Goal: Task Accomplishment & Management: Use online tool/utility

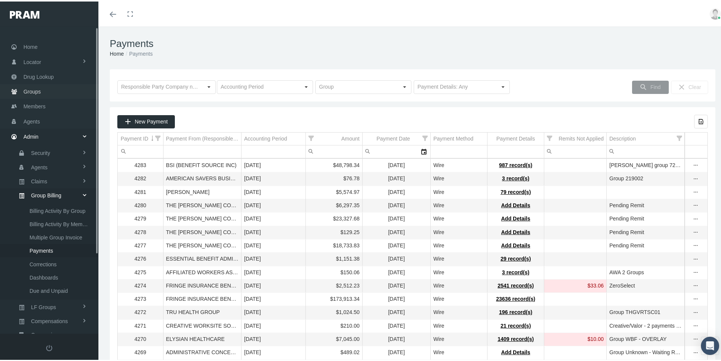
click at [36, 90] on span "Groups" at bounding box center [31, 90] width 17 height 14
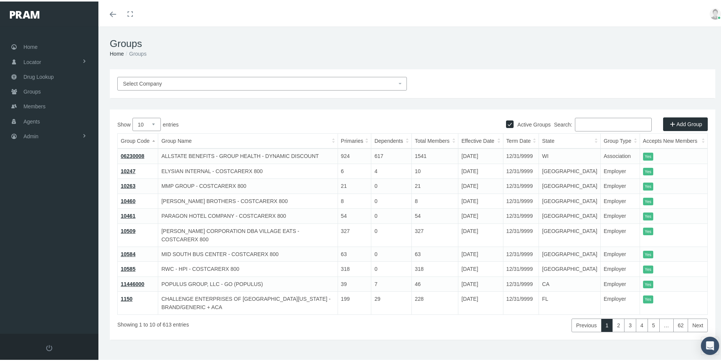
drag, startPoint x: 577, startPoint y: 123, endPoint x: 726, endPoint y: 106, distance: 150.5
click at [579, 124] on input "Search:" at bounding box center [613, 123] width 77 height 14
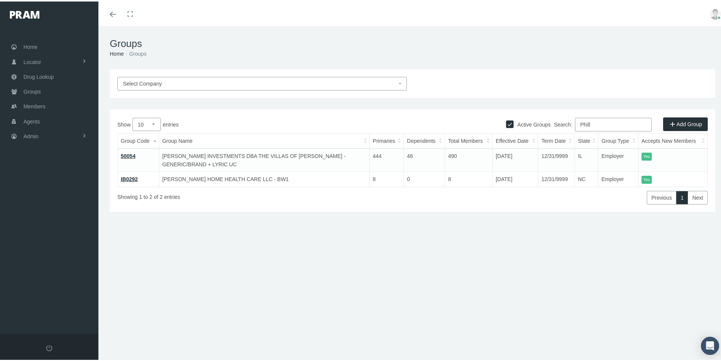
type input "Phill"
drag, startPoint x: 129, startPoint y: 152, endPoint x: 137, endPoint y: 159, distance: 10.4
click at [129, 152] on link "50054" at bounding box center [128, 154] width 15 height 6
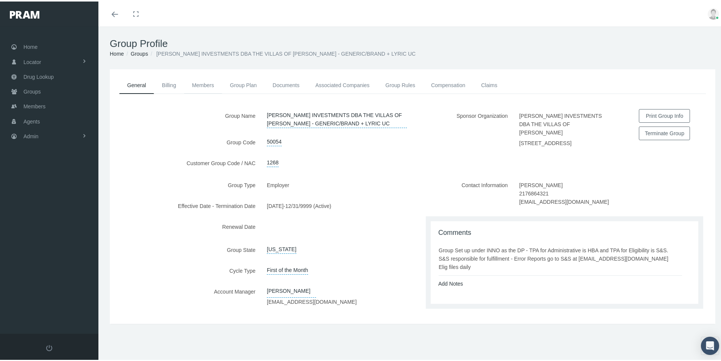
click at [201, 85] on link "Members" at bounding box center [203, 83] width 38 height 17
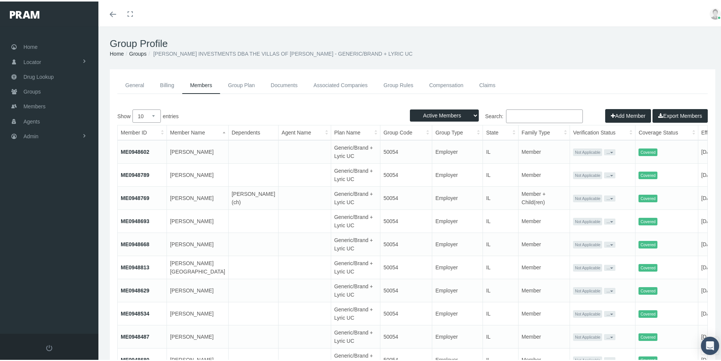
click at [240, 338] on td at bounding box center [253, 335] width 50 height 23
click at [30, 136] on span "Admin" at bounding box center [30, 135] width 15 height 14
click at [42, 194] on span "Group Billing" at bounding box center [46, 193] width 30 height 13
click at [52, 212] on span "Billing Activity By Group" at bounding box center [58, 208] width 56 height 13
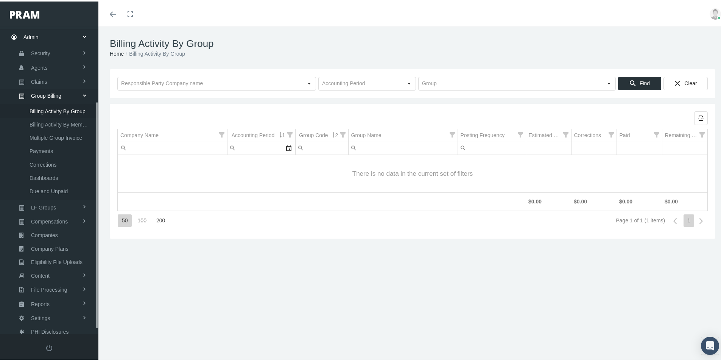
scroll to position [107, 0]
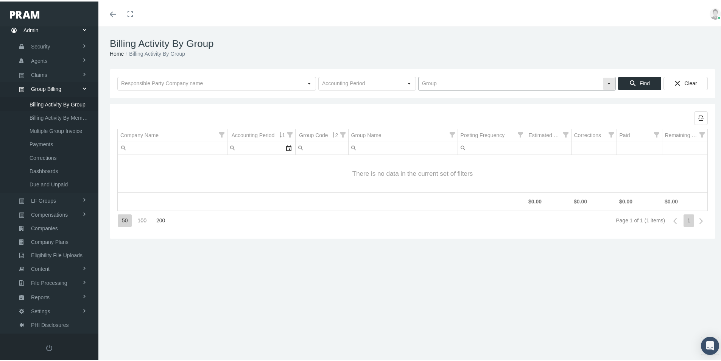
click at [435, 83] on input "text" at bounding box center [511, 82] width 184 height 13
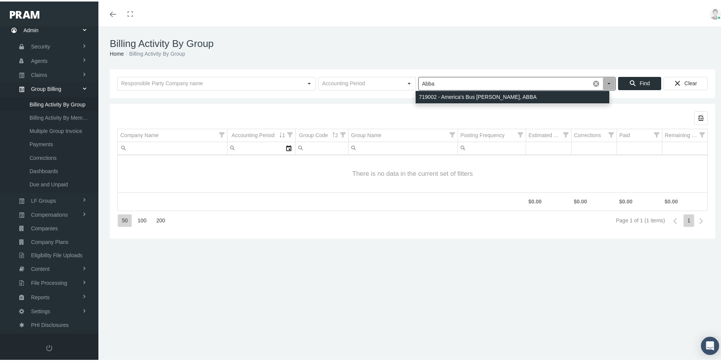
click at [438, 96] on div "719002 - America's Bus [PERSON_NAME], ABBA" at bounding box center [512, 95] width 194 height 12
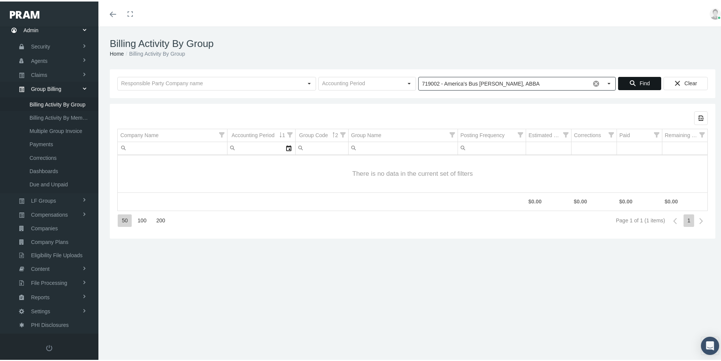
type input "719002 - America's Bus [PERSON_NAME], ABBA"
click at [640, 81] on span "Find" at bounding box center [644, 82] width 10 height 6
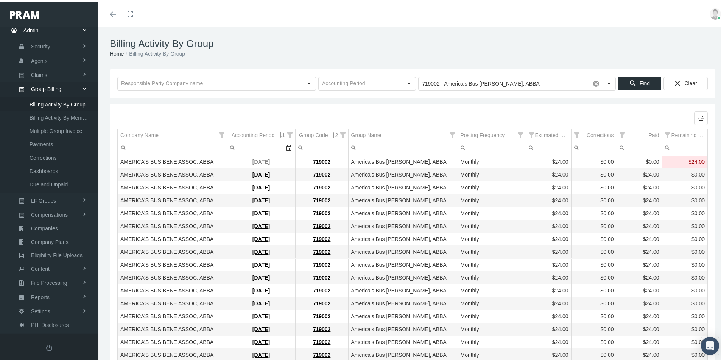
click at [255, 162] on link "[DATE]" at bounding box center [260, 160] width 17 height 6
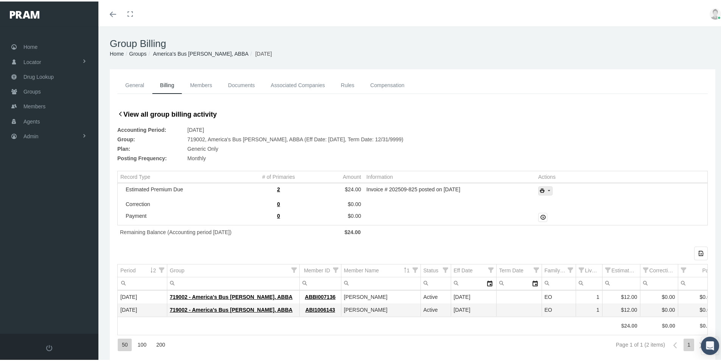
click at [545, 191] on icon "print" at bounding box center [548, 189] width 7 height 7
click at [561, 226] on div "Invoice w/Details" at bounding box center [565, 226] width 59 height 12
click at [469, 32] on div "Group Billing Home Groups America's Bus Bene Assoc, ABBA September 2025" at bounding box center [412, 46] width 628 height 43
drag, startPoint x: 35, startPoint y: 137, endPoint x: 56, endPoint y: 142, distance: 21.8
click at [35, 137] on span "Admin" at bounding box center [30, 135] width 15 height 14
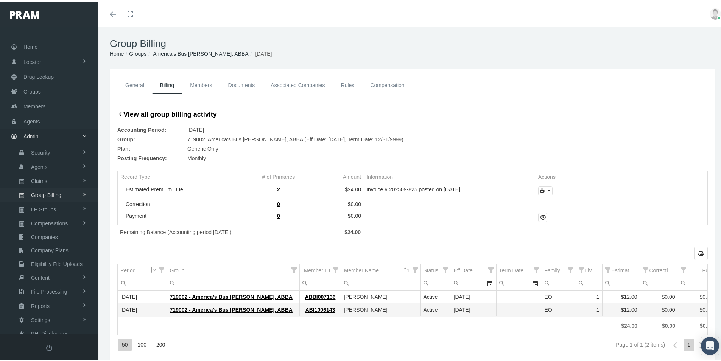
click at [44, 192] on span "Group Billing" at bounding box center [46, 193] width 30 height 13
click at [53, 235] on span "Multiple Group Invoice" at bounding box center [56, 235] width 53 height 13
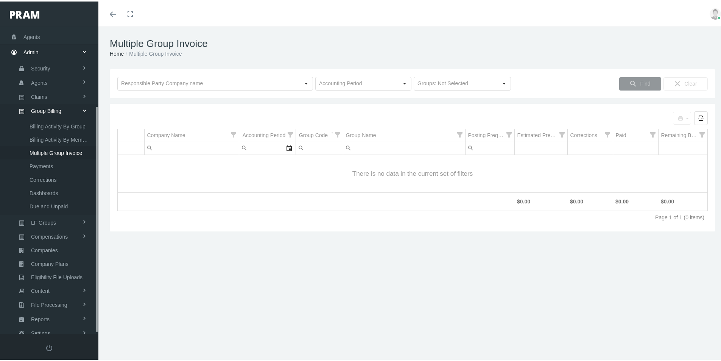
scroll to position [107, 0]
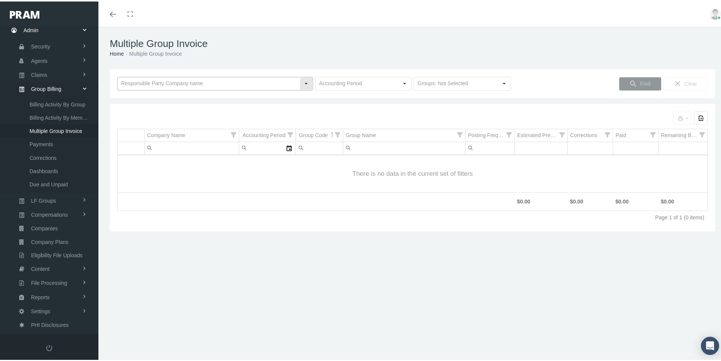
click at [142, 84] on input "text" at bounding box center [209, 82] width 182 height 13
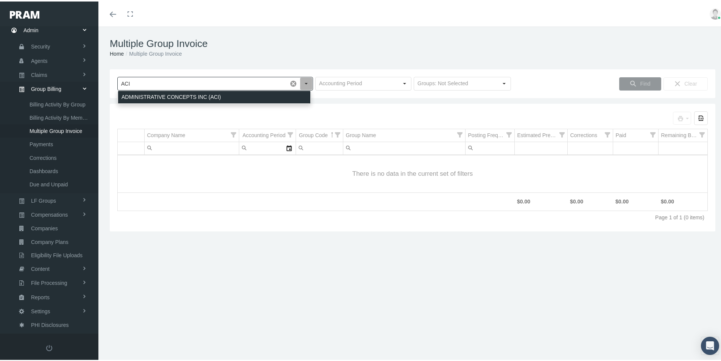
click at [154, 93] on div "ADMINISTRATIVE CONCEPTS INC (ACI)" at bounding box center [214, 95] width 192 height 12
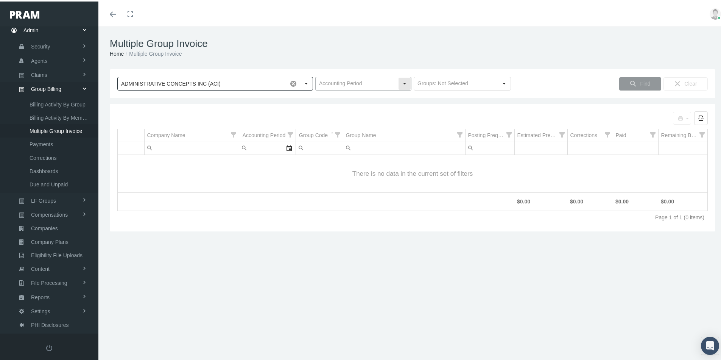
type input "ADMINISTRATIVE CONCEPTS INC (ACI)"
click at [322, 83] on input "text" at bounding box center [357, 82] width 82 height 13
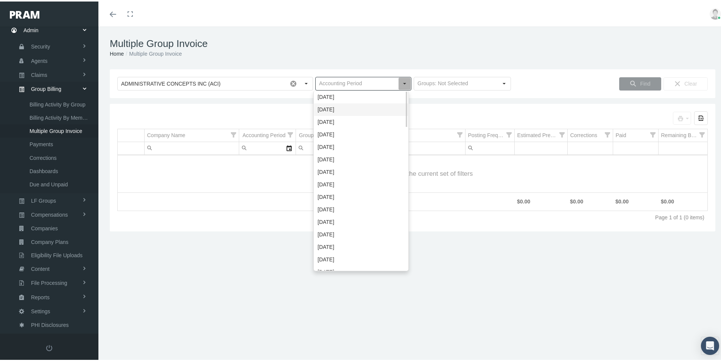
click at [344, 105] on div "September 2025" at bounding box center [361, 108] width 94 height 12
type input "September 2025"
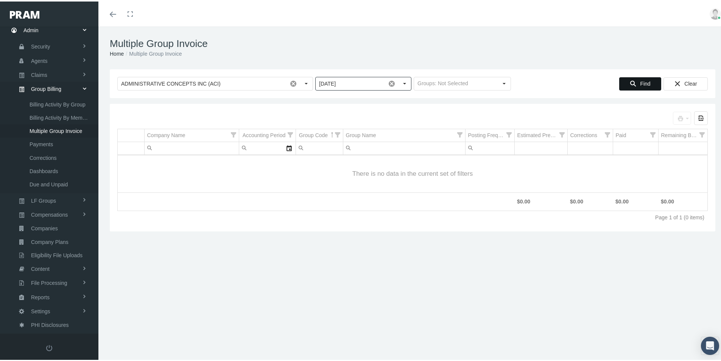
click at [640, 83] on span "Find" at bounding box center [645, 82] width 10 height 6
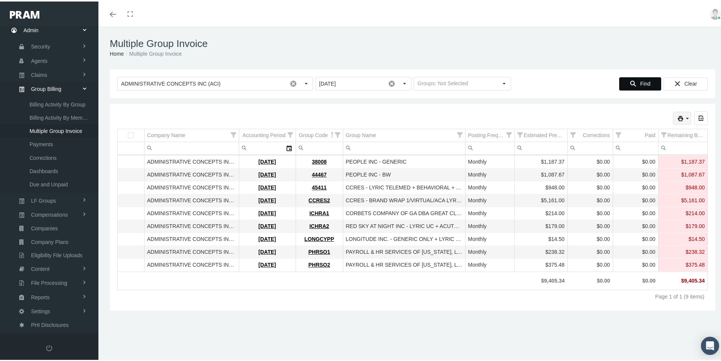
click at [684, 117] on icon "print" at bounding box center [687, 117] width 7 height 7
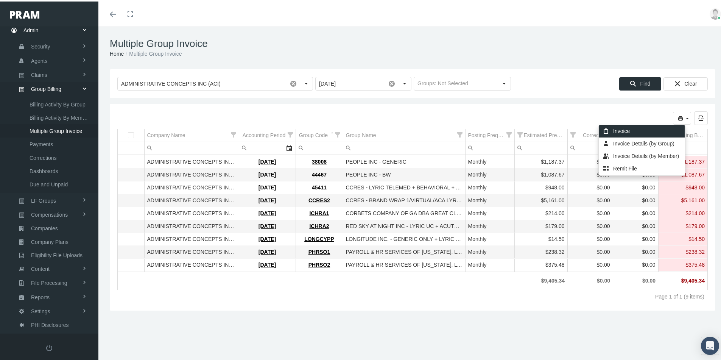
click at [625, 129] on div "Invoice" at bounding box center [642, 129] width 86 height 12
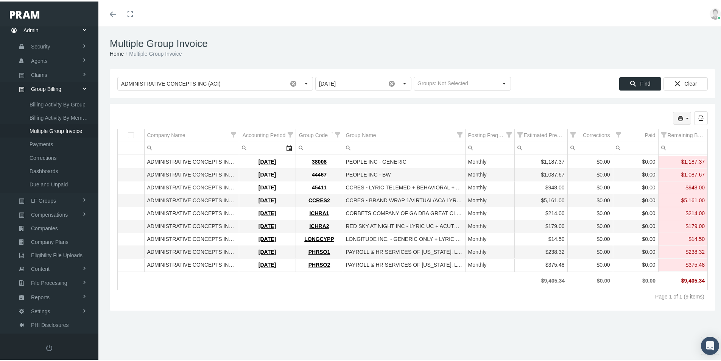
click at [684, 115] on icon "print" at bounding box center [687, 117] width 7 height 7
click at [635, 143] on div "Invoice Details (by Group)" at bounding box center [642, 142] width 86 height 12
click at [535, 46] on h1 "Multiple Group Invoice" at bounding box center [412, 42] width 605 height 12
click at [684, 114] on icon "print" at bounding box center [687, 117] width 7 height 7
click at [622, 166] on div "Remit File" at bounding box center [642, 167] width 86 height 12
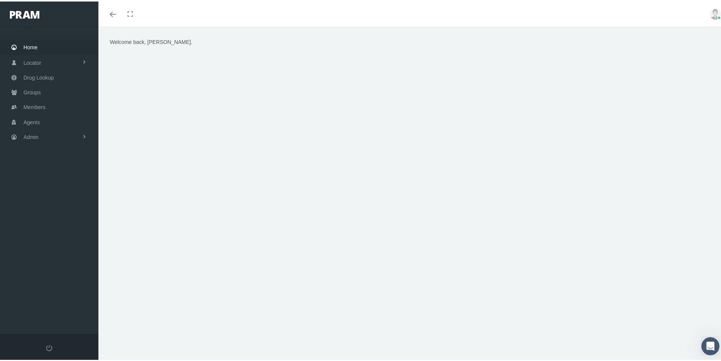
click at [259, 313] on div "Welcome back, [PERSON_NAME]." at bounding box center [412, 197] width 628 height 344
click at [32, 133] on span "Admin" at bounding box center [30, 135] width 15 height 14
click at [47, 265] on span "Eligibility File Uploads" at bounding box center [56, 263] width 51 height 13
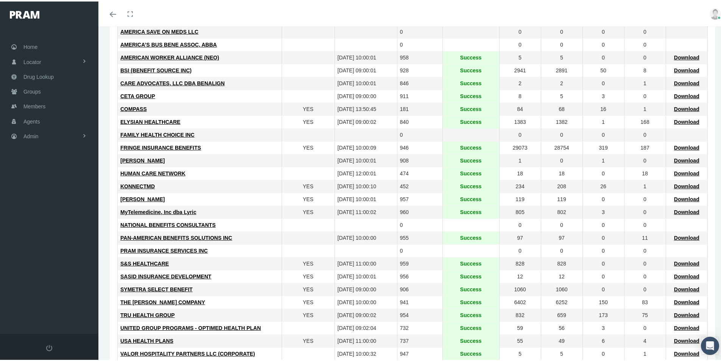
scroll to position [151, 0]
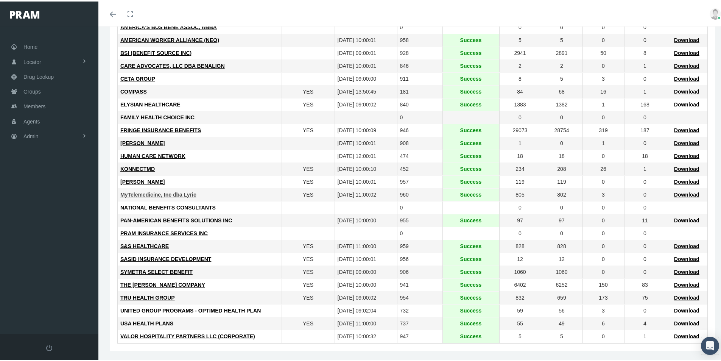
click at [161, 194] on span "MyTelemedicine, Inc dba Lyric" at bounding box center [158, 193] width 76 height 6
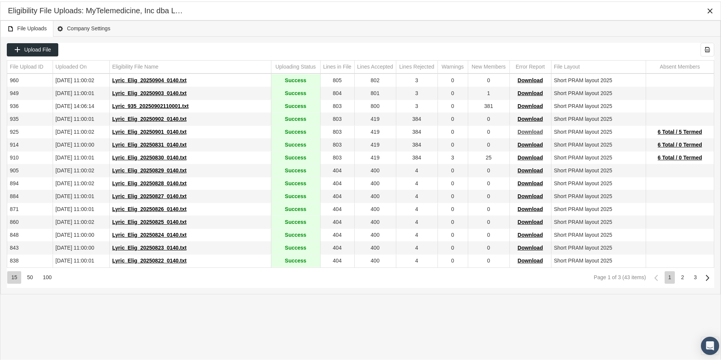
click at [527, 130] on span "Download" at bounding box center [530, 130] width 25 height 6
click at [666, 130] on span "6 Total / 5 Termed" at bounding box center [680, 130] width 44 height 6
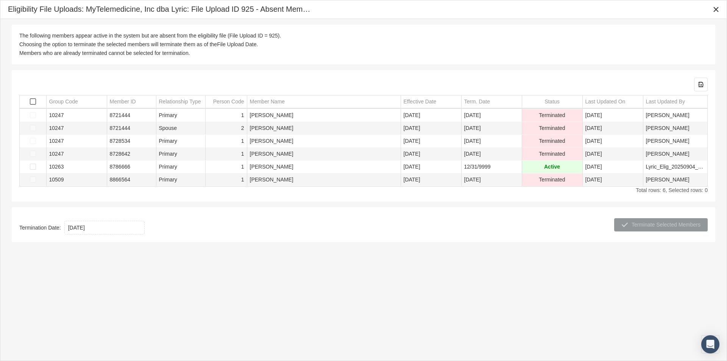
click at [32, 101] on span "Select all" at bounding box center [33, 101] width 6 height 6
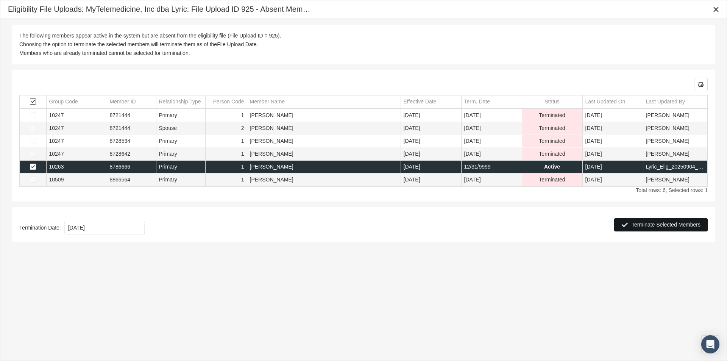
click at [665, 223] on span "Terminate Selected Members" at bounding box center [665, 224] width 69 height 6
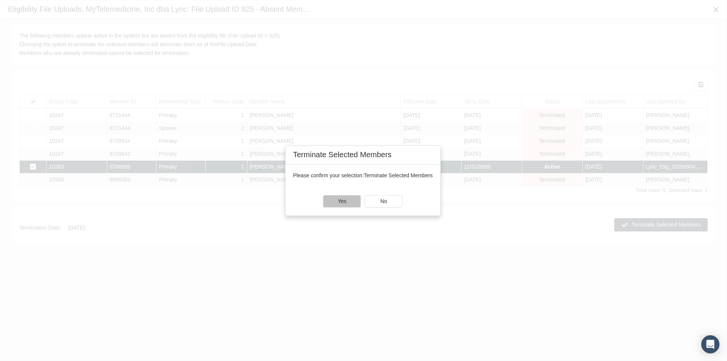
click at [335, 201] on div "Yes" at bounding box center [341, 201] width 37 height 12
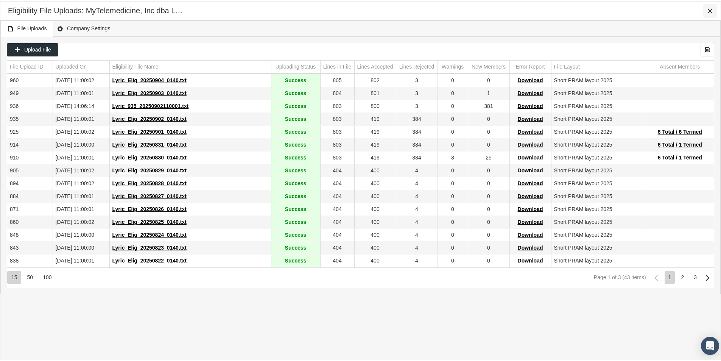
click at [708, 9] on icon "Close" at bounding box center [709, 9] width 7 height 7
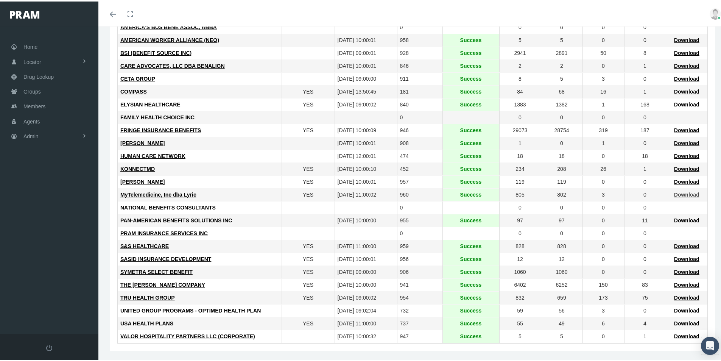
click at [681, 193] on span "Download" at bounding box center [686, 193] width 25 height 6
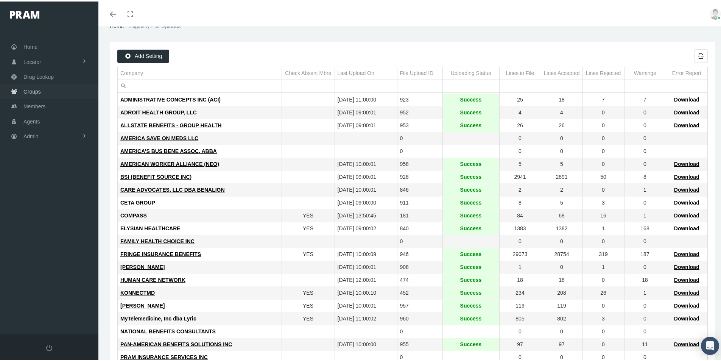
scroll to position [0, 0]
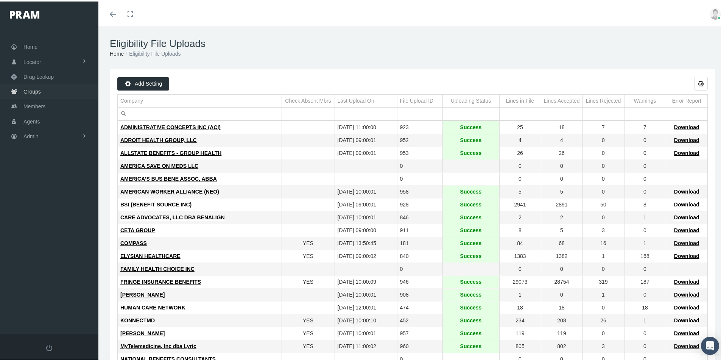
click at [33, 86] on span "Groups" at bounding box center [31, 90] width 17 height 14
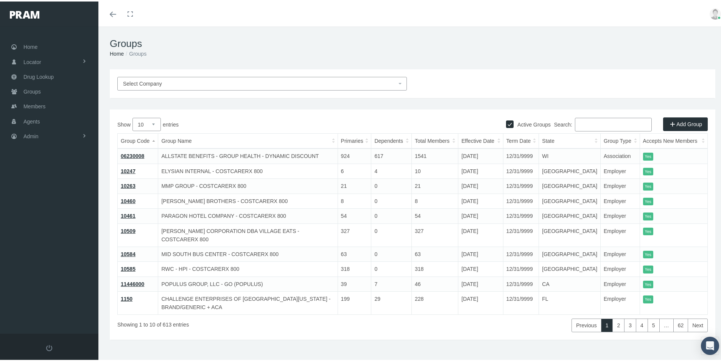
click at [575, 127] on input "Search:" at bounding box center [613, 123] width 77 height 14
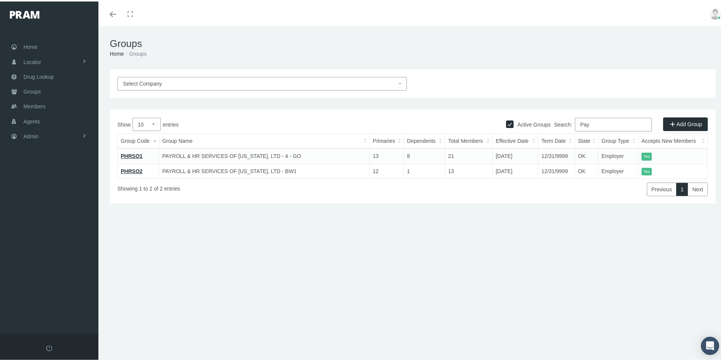
drag, startPoint x: 590, startPoint y: 124, endPoint x: 551, endPoint y: 135, distance: 40.2
click at [551, 135] on div "Show 10 25 50 100 entries Search: Pay Group Code Group Name Primaries Dependent…" at bounding box center [412, 155] width 590 height 78
type input "long"
drag, startPoint x: 242, startPoint y: 303, endPoint x: 240, endPoint y: 295, distance: 8.2
click at [242, 303] on div "Groups Home Groups Select Company Active Groups Add Group Show 10 4" at bounding box center [412, 197] width 628 height 344
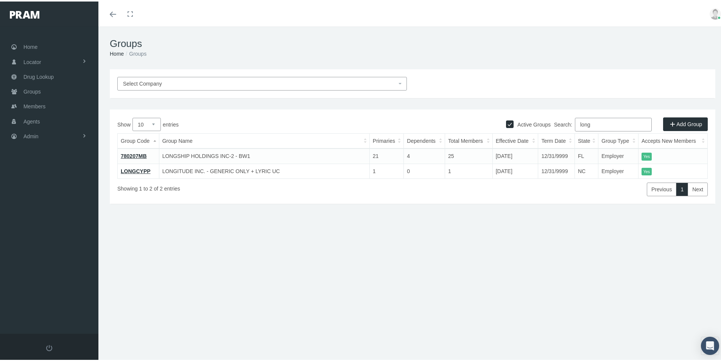
click at [139, 171] on link "LONGCYPP" at bounding box center [136, 169] width 30 height 6
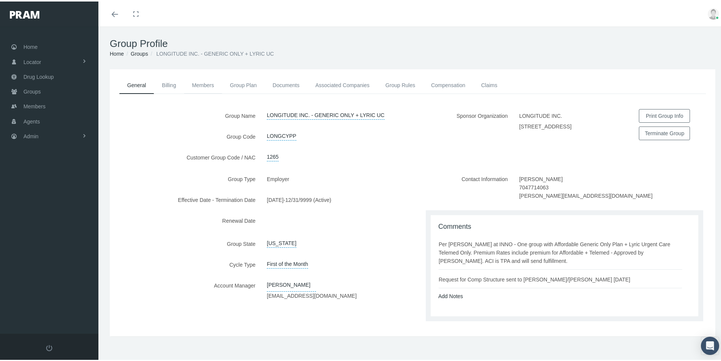
drag, startPoint x: 202, startPoint y: 84, endPoint x: 198, endPoint y: 118, distance: 34.4
click at [201, 85] on link "Members" at bounding box center [203, 83] width 38 height 17
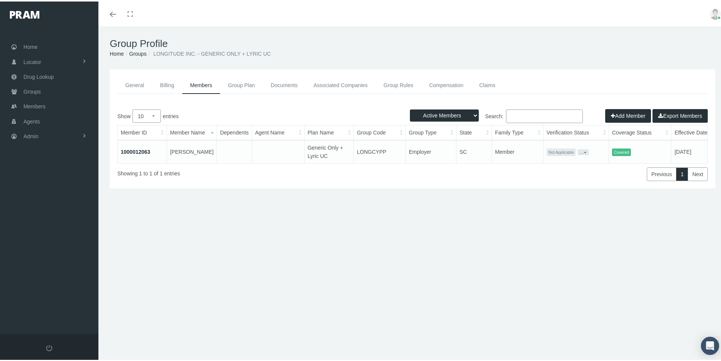
click at [136, 148] on link "1000012063" at bounding box center [136, 150] width 30 height 6
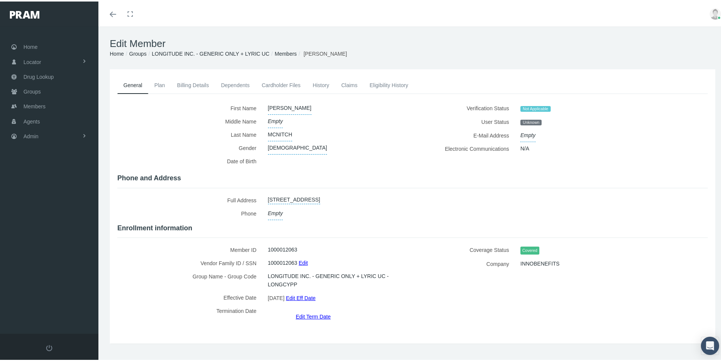
click at [326, 83] on link "History" at bounding box center [321, 83] width 29 height 17
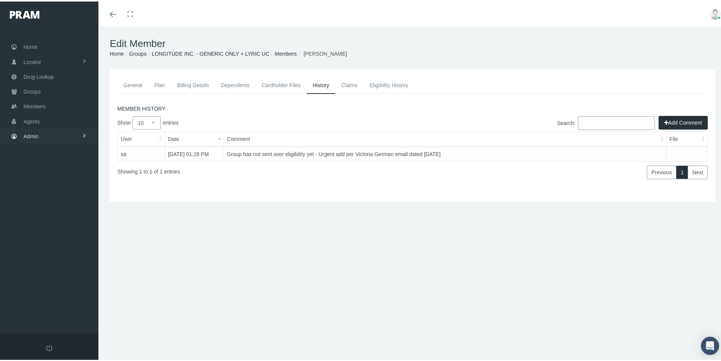
click at [28, 137] on span "Admin" at bounding box center [30, 135] width 15 height 14
click at [34, 196] on span "Group Billing" at bounding box center [46, 193] width 30 height 13
click at [51, 210] on span "Billing Activity By Group" at bounding box center [58, 208] width 56 height 13
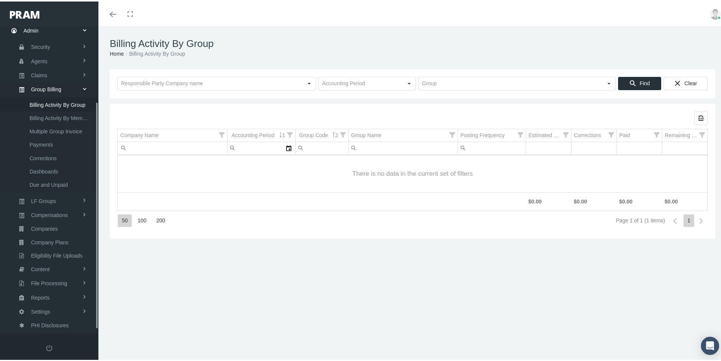
scroll to position [107, 0]
click at [423, 82] on input "text" at bounding box center [511, 82] width 184 height 13
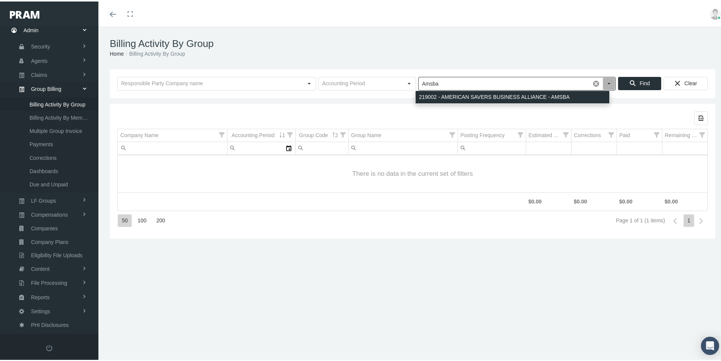
click at [431, 93] on div "219002 - AMERICAN SAVERS BUSINESS ALLIANCE - AMSBA" at bounding box center [512, 95] width 194 height 12
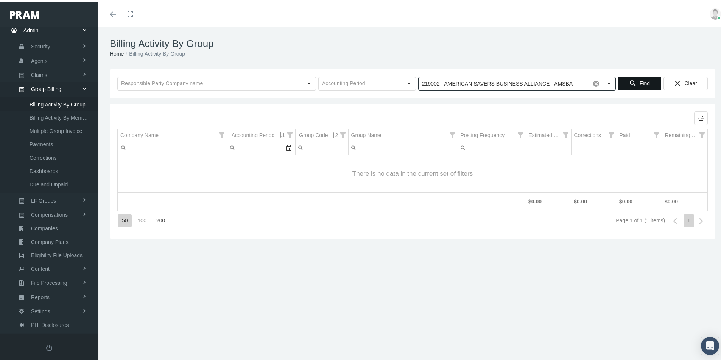
type input "219002 - AMERICAN SAVERS BUSINESS ALLIANCE - AMSBA"
click at [632, 80] on div "Find" at bounding box center [639, 82] width 42 height 12
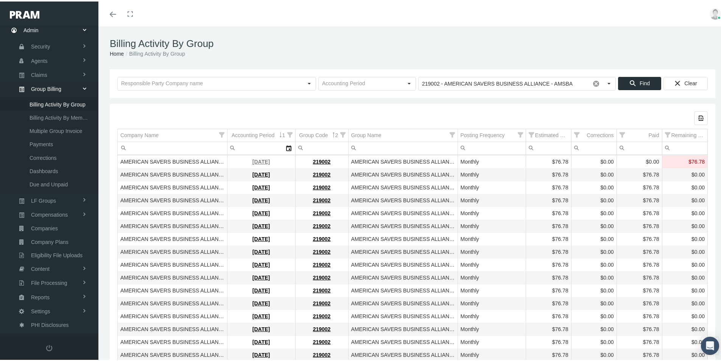
click at [256, 161] on link "[DATE]" at bounding box center [260, 160] width 17 height 6
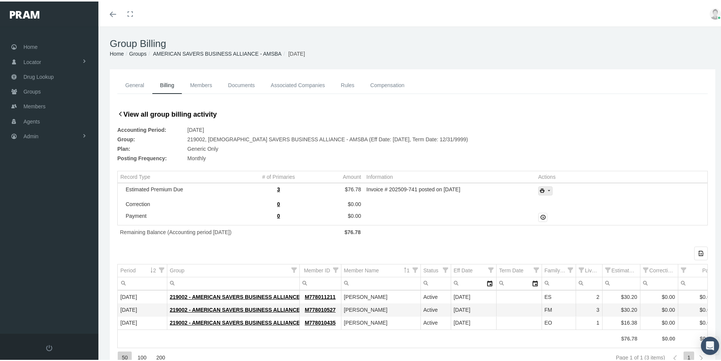
click at [546, 187] on icon "print" at bounding box center [548, 189] width 7 height 7
click at [560, 226] on div "Invoice w/Details" at bounding box center [565, 226] width 59 height 12
drag, startPoint x: 607, startPoint y: 46, endPoint x: 673, endPoint y: 28, distance: 68.3
click at [607, 46] on h1 "Group Billing" at bounding box center [412, 42] width 605 height 12
click at [28, 134] on span "Admin" at bounding box center [30, 135] width 15 height 14
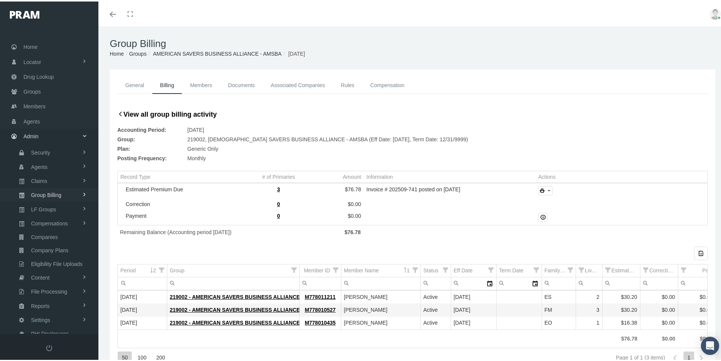
click at [45, 191] on span "Group Billing" at bounding box center [46, 193] width 30 height 13
click at [42, 235] on span "Multiple Group Invoice" at bounding box center [56, 235] width 53 height 13
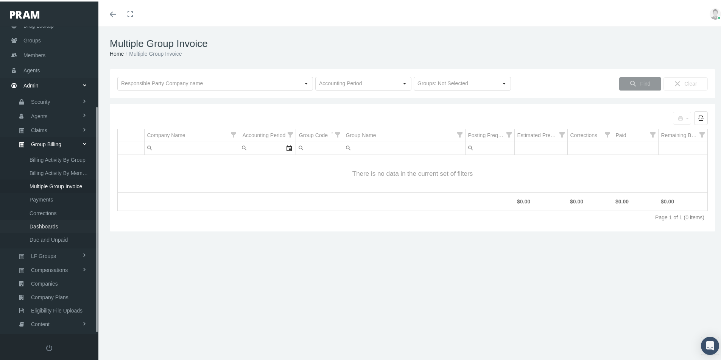
scroll to position [107, 0]
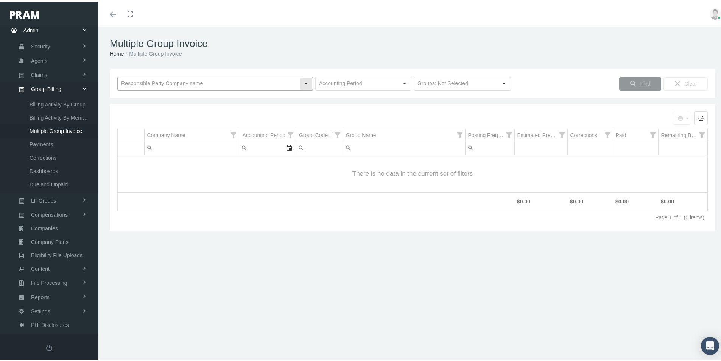
click at [147, 82] on input "text" at bounding box center [209, 82] width 182 height 13
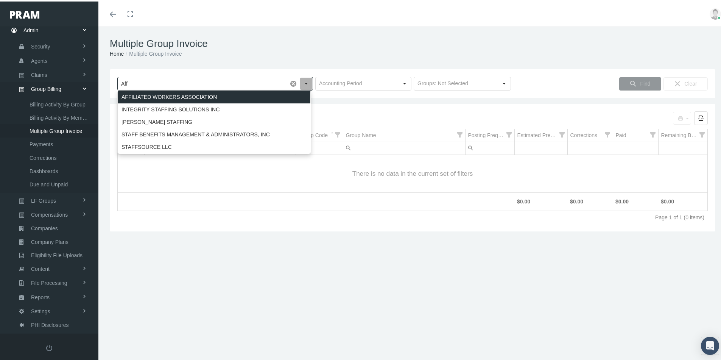
click at [155, 96] on div "AFFILIATED WORKERS ASSOCIATION" at bounding box center [214, 95] width 192 height 12
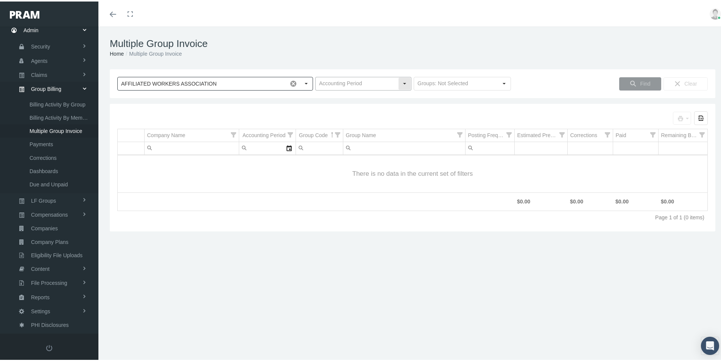
type input "AFFILIATED WORKERS ASSOCIATION"
click at [398, 84] on div "Select" at bounding box center [404, 82] width 12 height 12
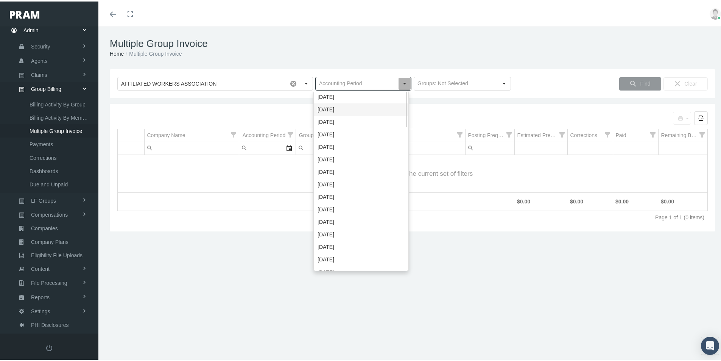
click at [329, 109] on div "[DATE]" at bounding box center [361, 108] width 94 height 12
type input "[DATE]"
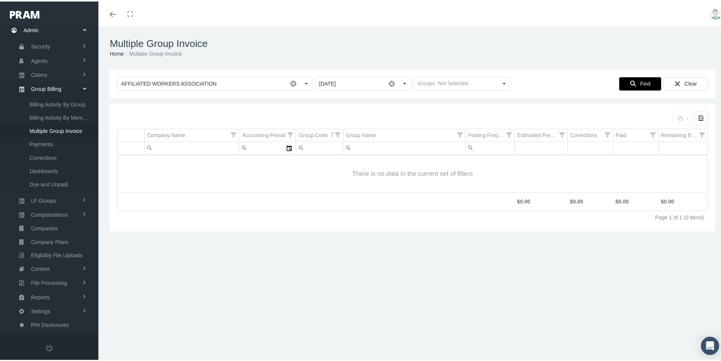
click at [640, 80] on span "Find" at bounding box center [645, 82] width 10 height 6
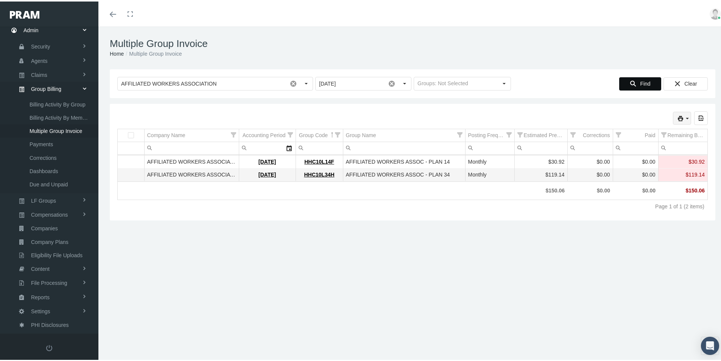
click at [684, 115] on icon "print" at bounding box center [687, 117] width 7 height 7
click at [622, 130] on div "Invoice" at bounding box center [642, 129] width 86 height 12
click at [637, 49] on ol "Home Multiple Group Invoice" at bounding box center [412, 52] width 605 height 8
click at [684, 114] on icon "print" at bounding box center [687, 117] width 7 height 7
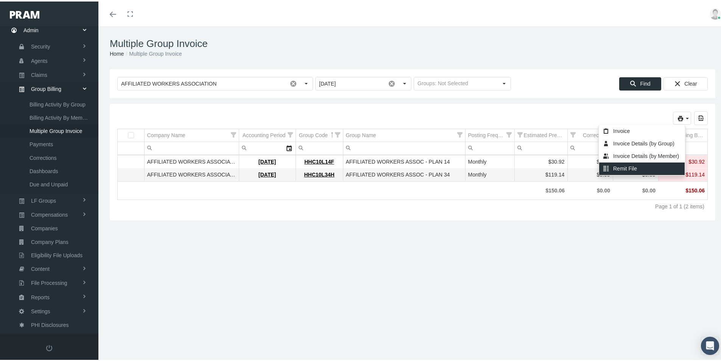
click at [625, 164] on div "Remit File" at bounding box center [642, 167] width 86 height 12
click at [235, 341] on div "Multiple Group Invoice Home Multiple Group Invoice Loading... AFFILIATED WORKER…" at bounding box center [412, 197] width 628 height 344
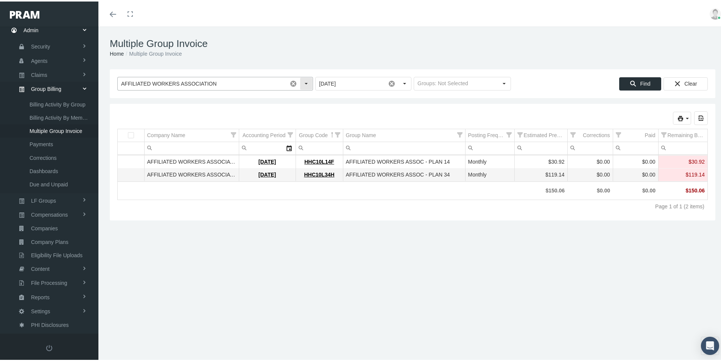
drag, startPoint x: 291, startPoint y: 81, endPoint x: 154, endPoint y: 111, distance: 139.5
click at [290, 81] on span at bounding box center [293, 82] width 13 height 13
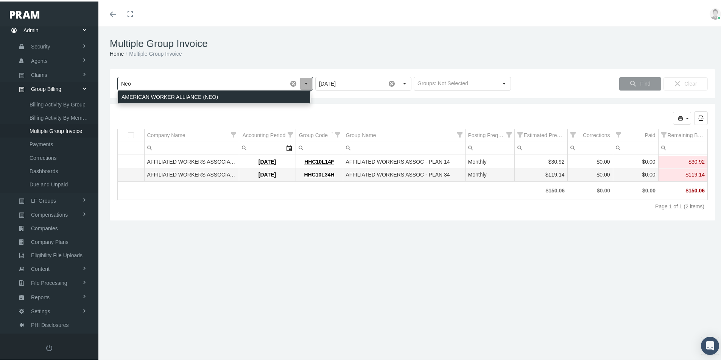
click at [152, 96] on div "AMERICAN WORKER ALLIANCE (NEO)" at bounding box center [214, 95] width 192 height 12
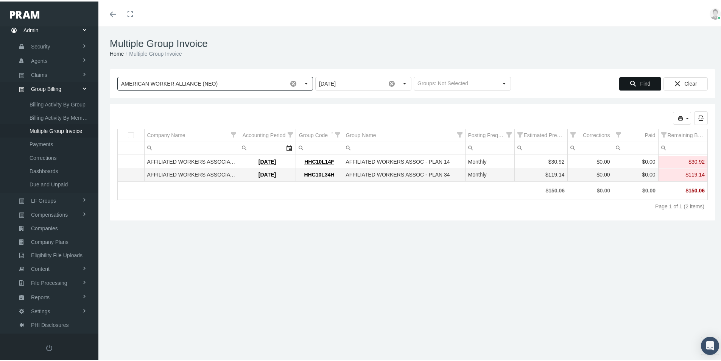
type input "AMERICAN WORKER ALLIANCE (NEO)"
click at [641, 79] on span "Find" at bounding box center [645, 82] width 10 height 6
drag, startPoint x: 681, startPoint y: 117, endPoint x: 675, endPoint y: 121, distance: 7.6
click at [684, 116] on icon "print" at bounding box center [687, 117] width 7 height 7
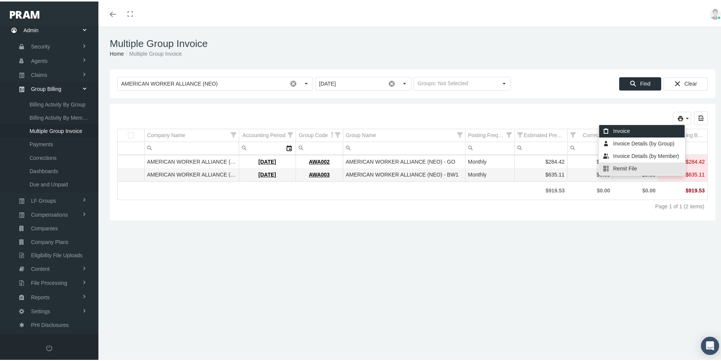
click at [617, 130] on div "Invoice" at bounding box center [642, 129] width 86 height 12
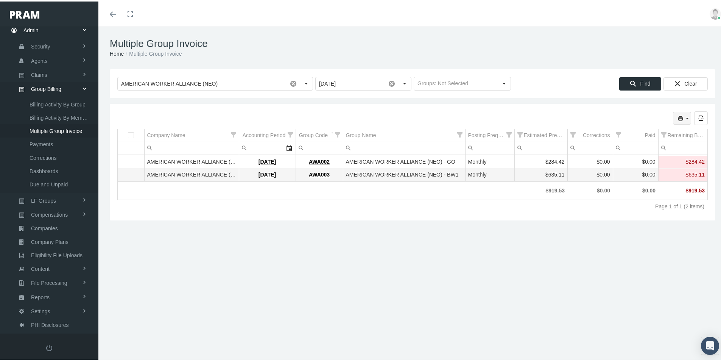
click at [684, 116] on icon "print" at bounding box center [687, 117] width 7 height 7
click at [632, 142] on div "Invoice Details (by Group)" at bounding box center [642, 142] width 86 height 12
click at [514, 50] on ol "Home Multiple Group Invoice" at bounding box center [412, 52] width 605 height 8
click at [684, 115] on icon "print" at bounding box center [687, 117] width 7 height 7
click at [625, 166] on div "Remit File" at bounding box center [642, 167] width 86 height 12
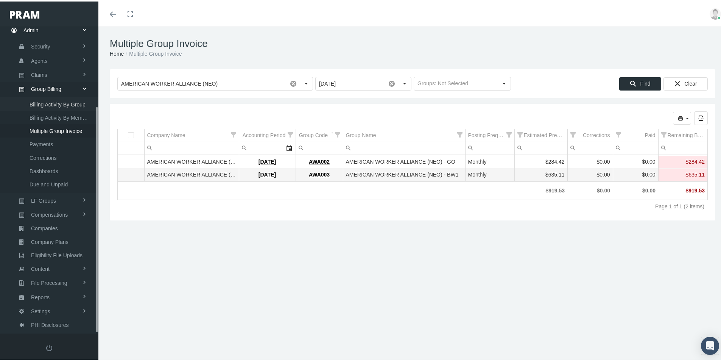
drag, startPoint x: 48, startPoint y: 101, endPoint x: 61, endPoint y: 113, distance: 16.9
click at [48, 101] on span "Billing Activity By Group" at bounding box center [58, 102] width 56 height 13
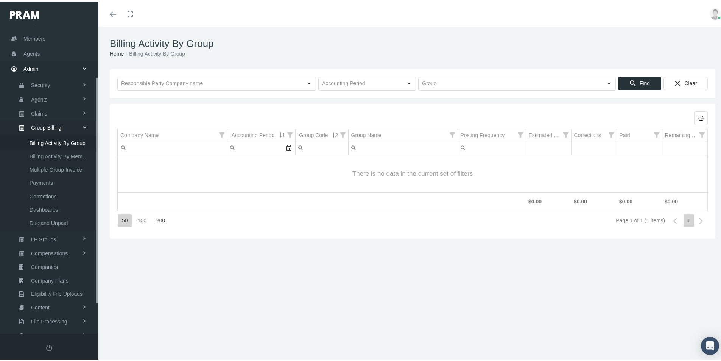
scroll to position [107, 0]
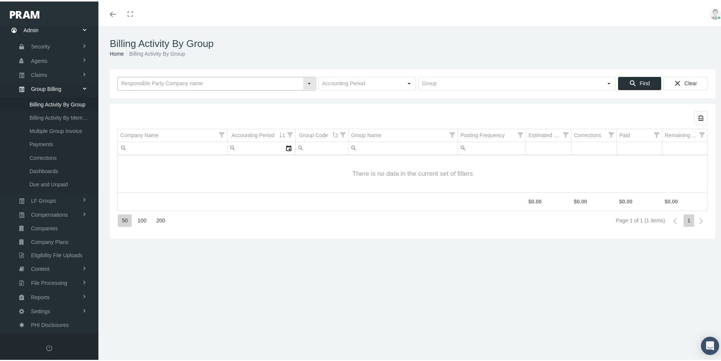
click at [141, 84] on input "text" at bounding box center [210, 82] width 185 height 13
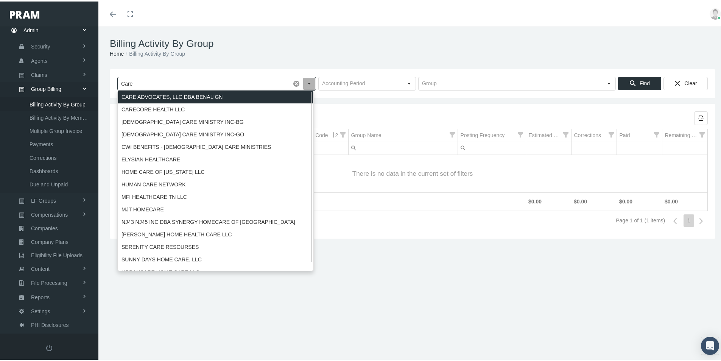
click at [142, 95] on div "CARE ADVOCATES, LLC DBA BENALIGN" at bounding box center [215, 95] width 195 height 12
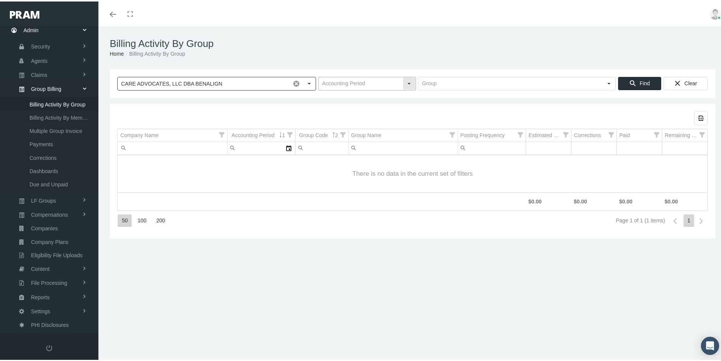
type input "CARE ADVOCATES, LLC DBA BENALIGN"
click at [342, 81] on input "text" at bounding box center [361, 82] width 84 height 13
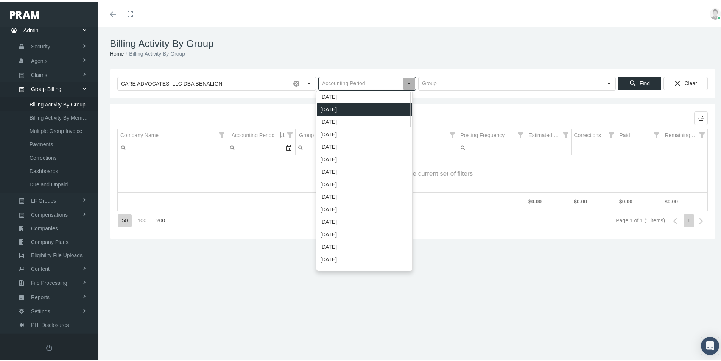
click at [336, 110] on div "[DATE]" at bounding box center [364, 108] width 95 height 12
type input "[DATE]"
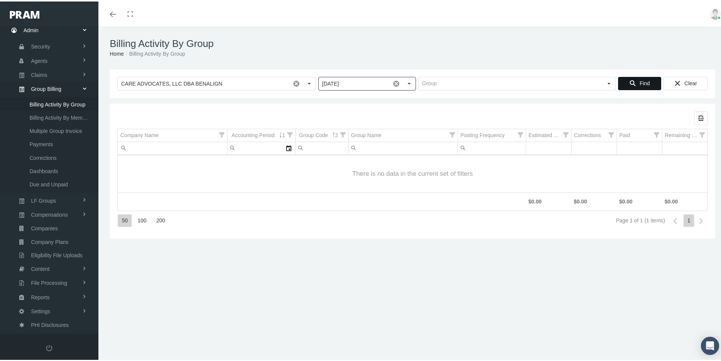
click at [641, 81] on span "Find" at bounding box center [644, 82] width 10 height 6
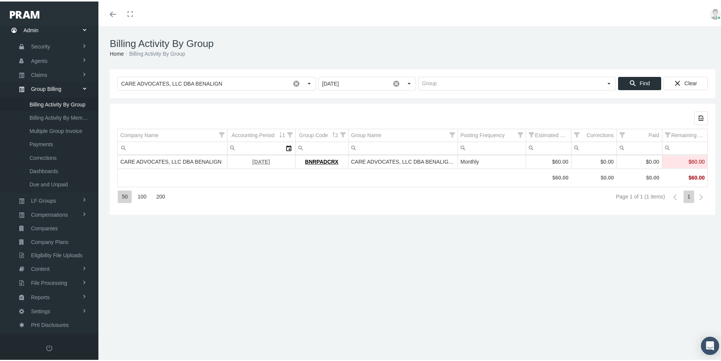
click at [256, 160] on link "[DATE]" at bounding box center [260, 160] width 17 height 6
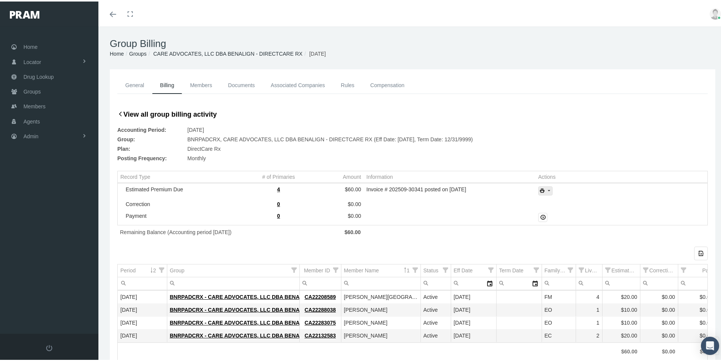
click at [546, 189] on icon "print" at bounding box center [548, 189] width 7 height 7
click at [559, 224] on div "Invoice w/Details" at bounding box center [565, 226] width 59 height 12
click at [465, 33] on div "Group Billing Home Groups CARE ADVOCATES, LLC DBA BENALIGN - DIRECTCARE RX [DAT…" at bounding box center [412, 46] width 628 height 43
click at [414, 47] on h1 "Group Billing" at bounding box center [412, 42] width 605 height 12
drag, startPoint x: 582, startPoint y: 126, endPoint x: 477, endPoint y: 167, distance: 113.1
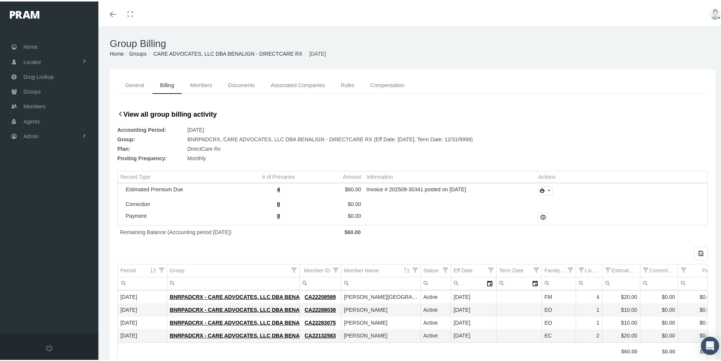
click at [582, 126] on div "Accounting Period: [DATE]" at bounding box center [412, 128] width 590 height 9
click at [653, 118] on div "View all group billing activity Accounting Period: [DATE] Group: BNRPADCRX, CAR…" at bounding box center [412, 134] width 590 height 54
